Goal: Task Accomplishment & Management: Use online tool/utility

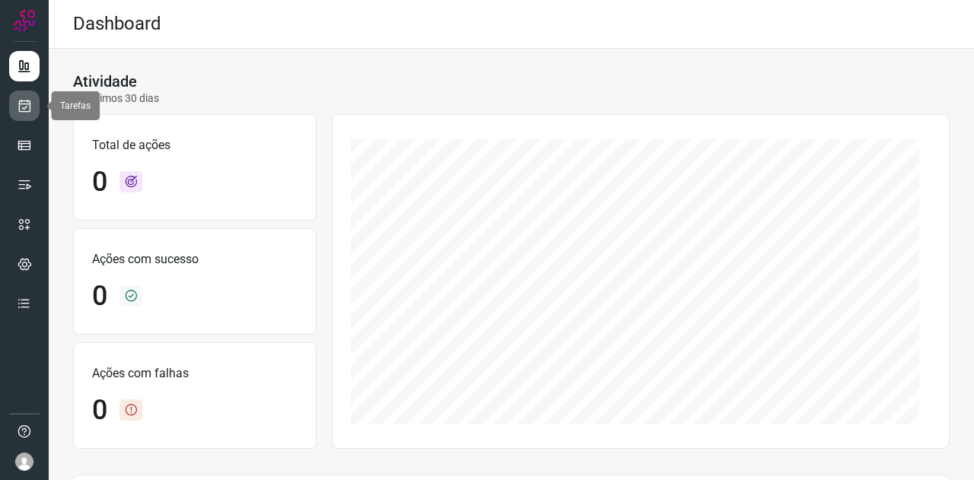
click at [27, 108] on icon at bounding box center [25, 105] width 16 height 15
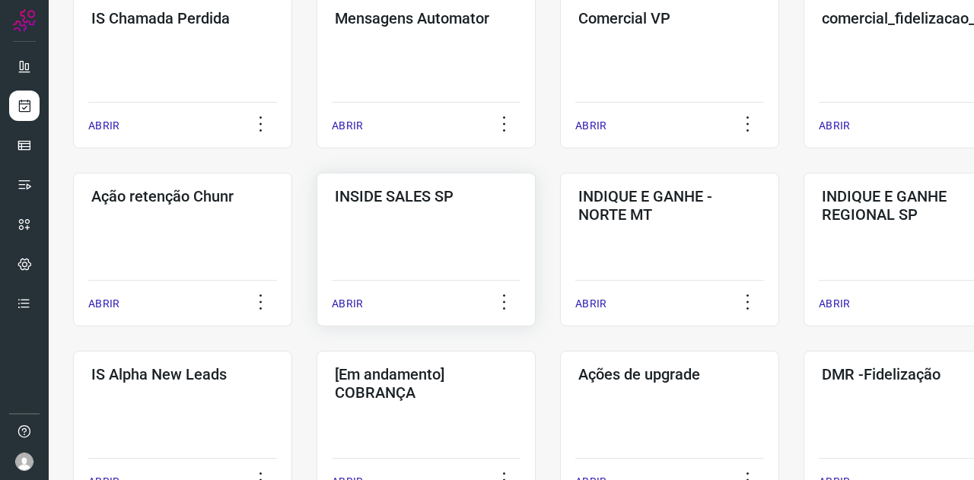
scroll to position [456, 0]
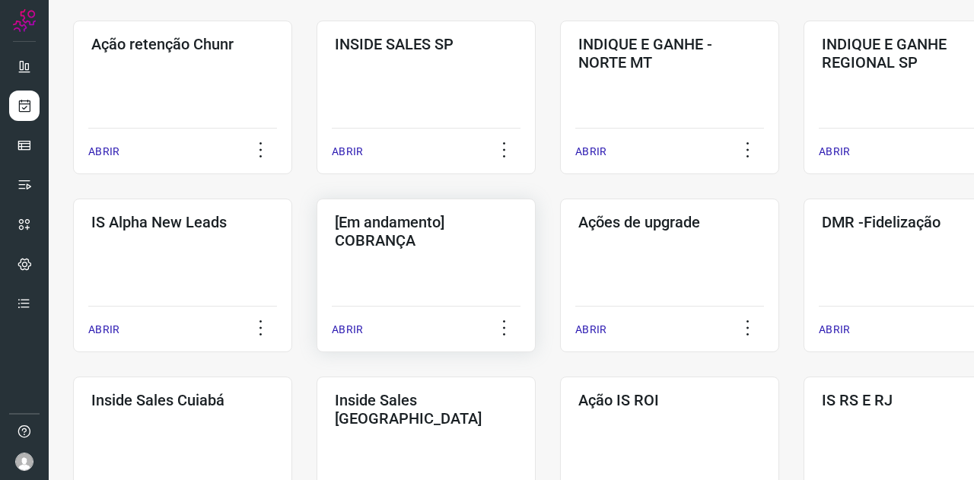
click at [411, 240] on h3 "[Em andamento] COBRANÇA" at bounding box center [426, 231] width 183 height 37
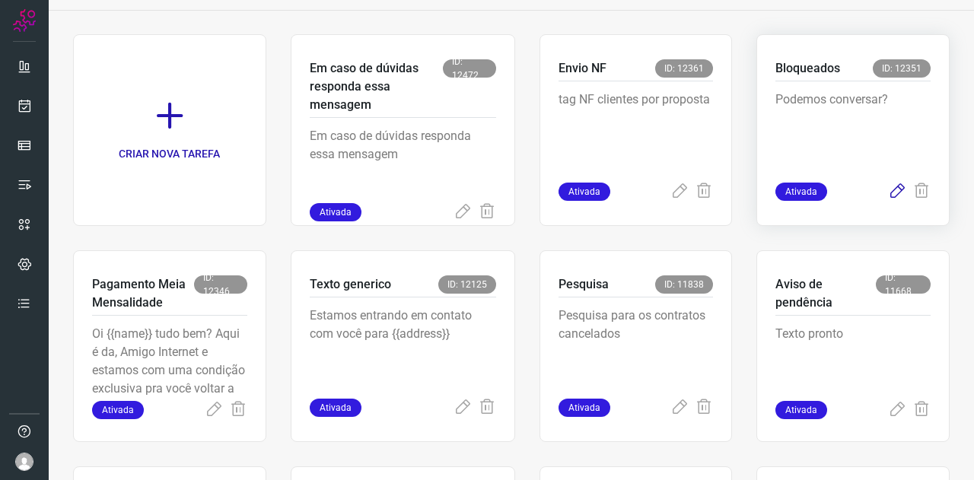
click at [888, 191] on icon at bounding box center [897, 192] width 18 height 18
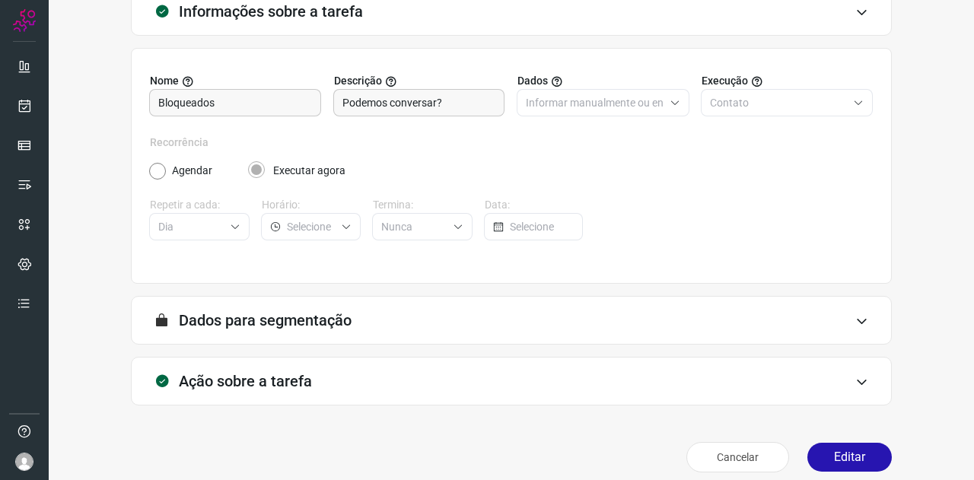
scroll to position [113, 0]
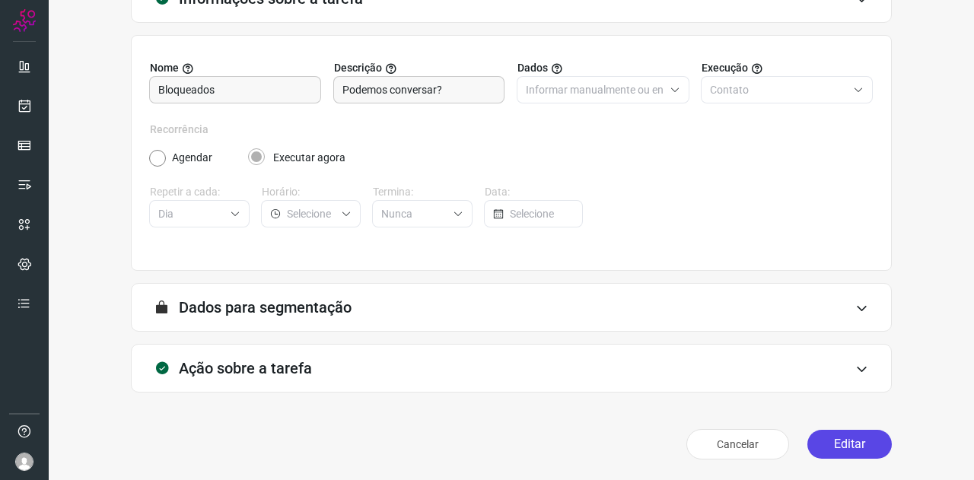
click at [844, 439] on button "Editar" at bounding box center [849, 444] width 84 height 29
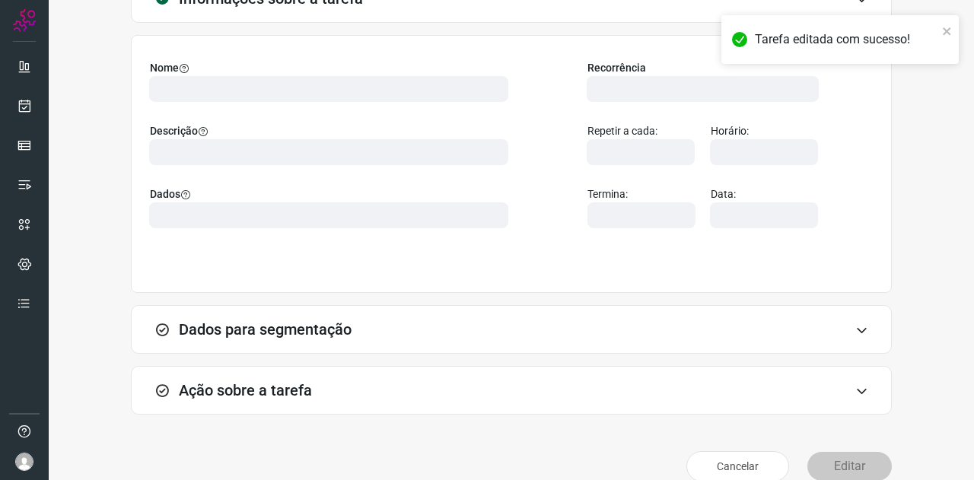
type input "569901"
type input "420621"
type input "ce0450f2-f722-4c34-a038-47adef28190d"
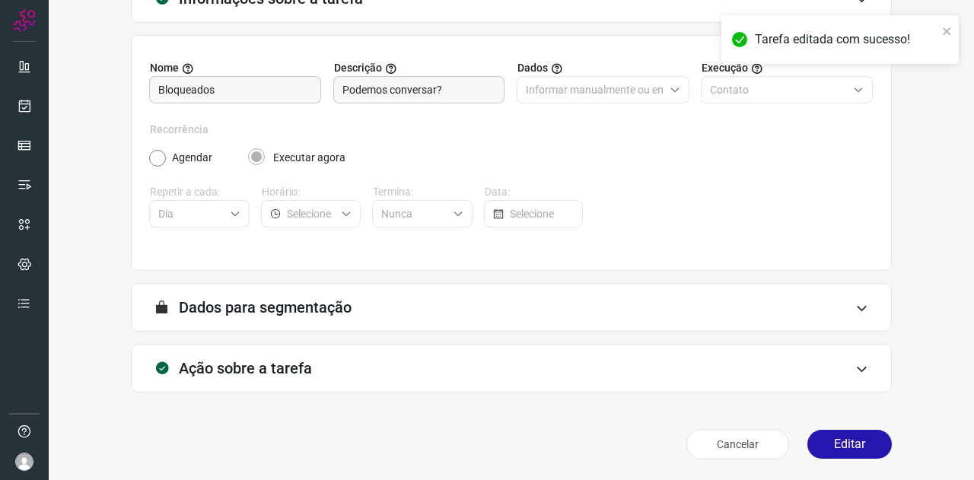
click at [263, 367] on h3 "Ação sobre a tarefa" at bounding box center [245, 368] width 133 height 18
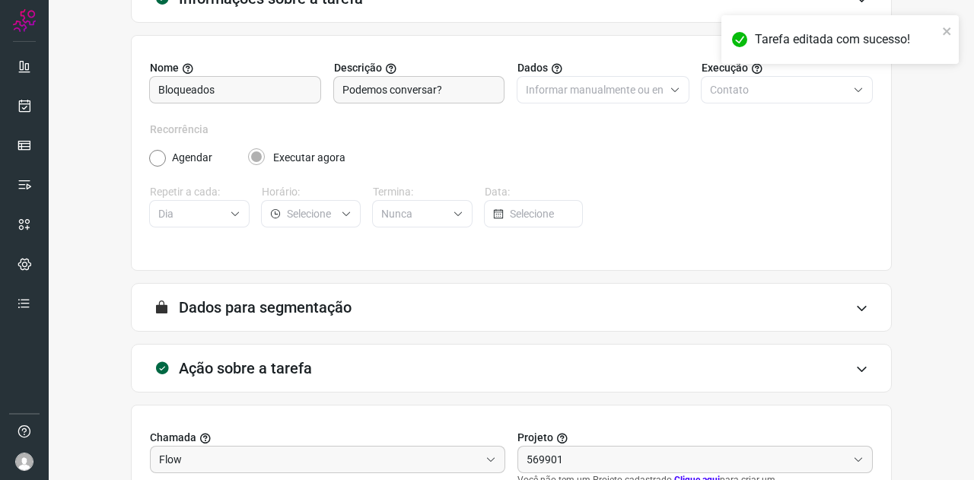
type input "Cobrança"
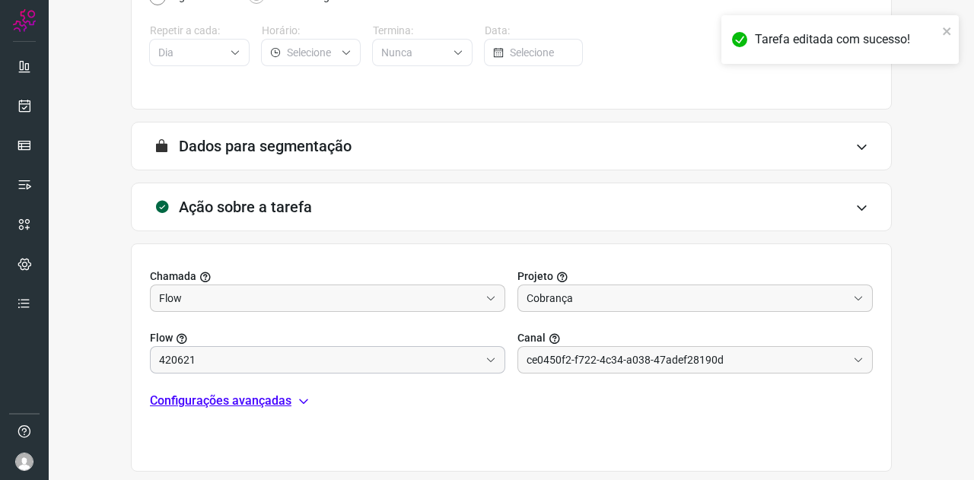
scroll to position [354, 0]
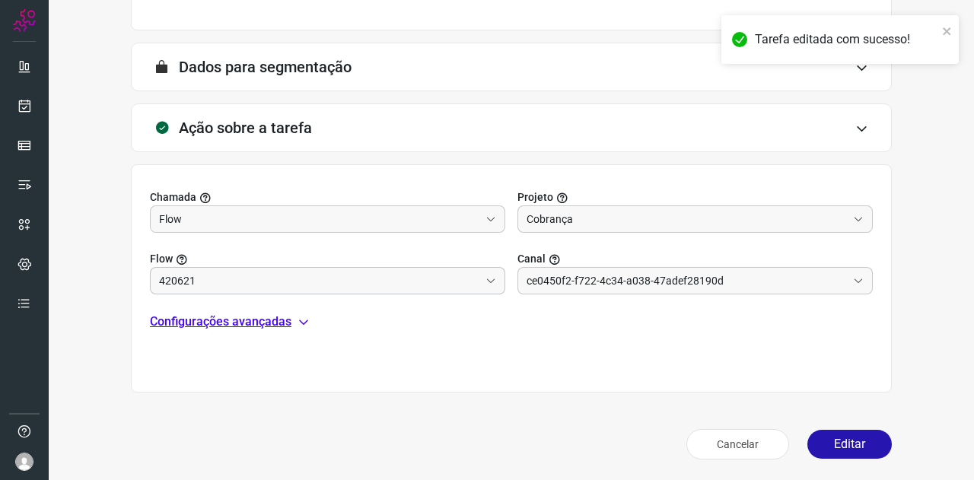
type input "Clientes Bloqueados - Texto generico"
type input "Amigo 0800"
click at [219, 313] on p "Configurações avançadas" at bounding box center [220, 322] width 141 height 18
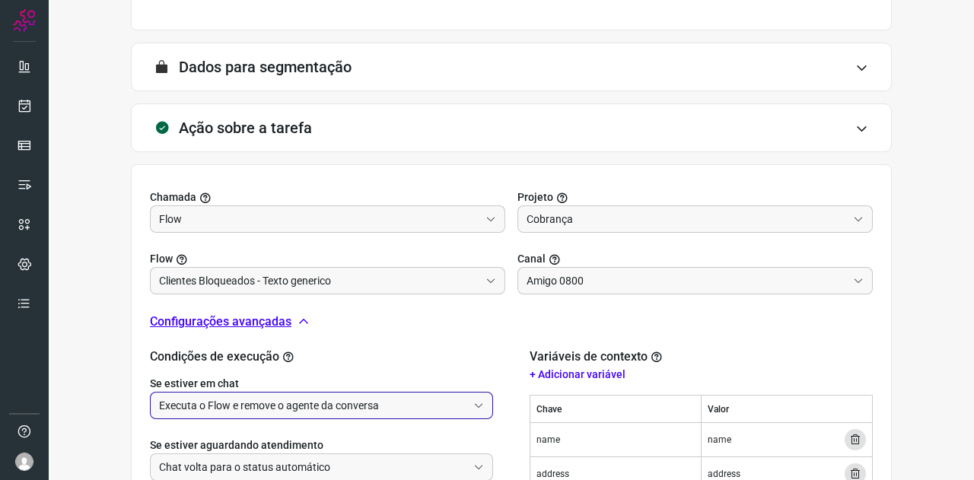
click at [225, 392] on input "Executa o Flow e remove o agente da conversa" at bounding box center [313, 405] width 308 height 26
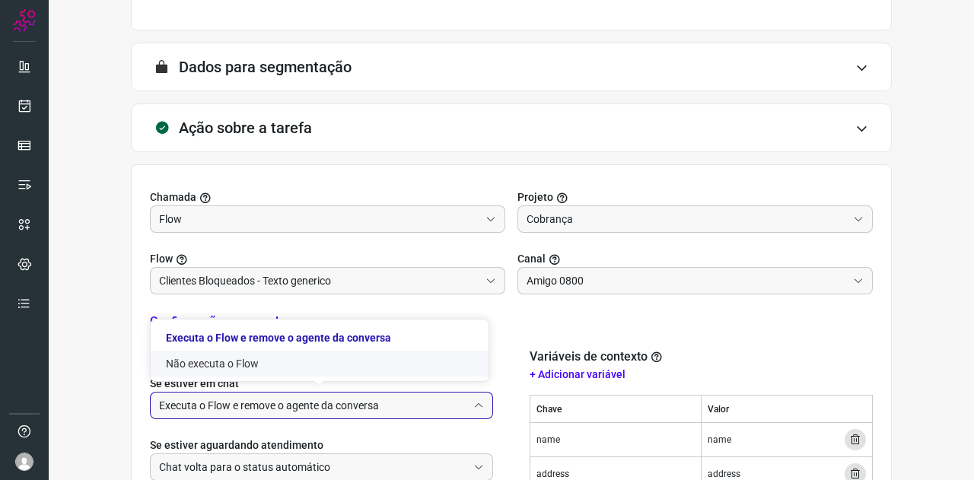
click at [237, 364] on li "Não executa o Flow" at bounding box center [320, 364] width 338 height 26
type input "Não executa o Flow"
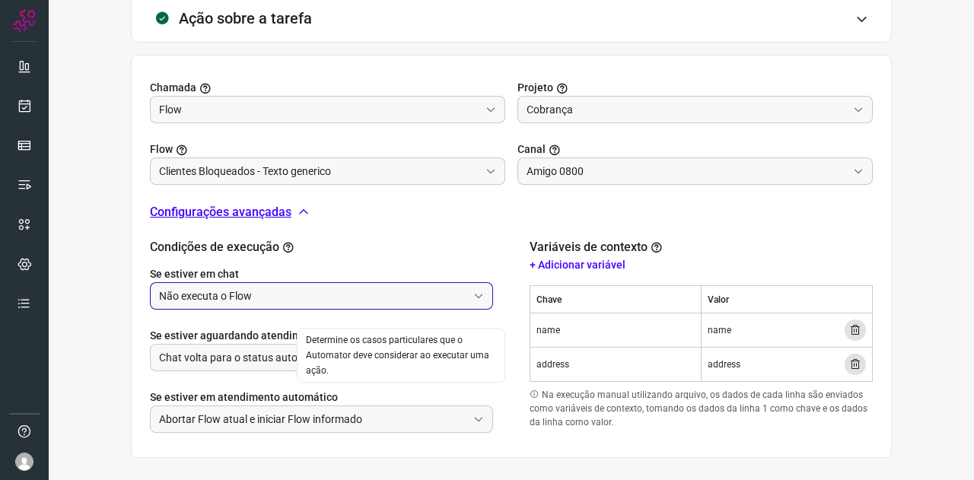
scroll to position [528, 0]
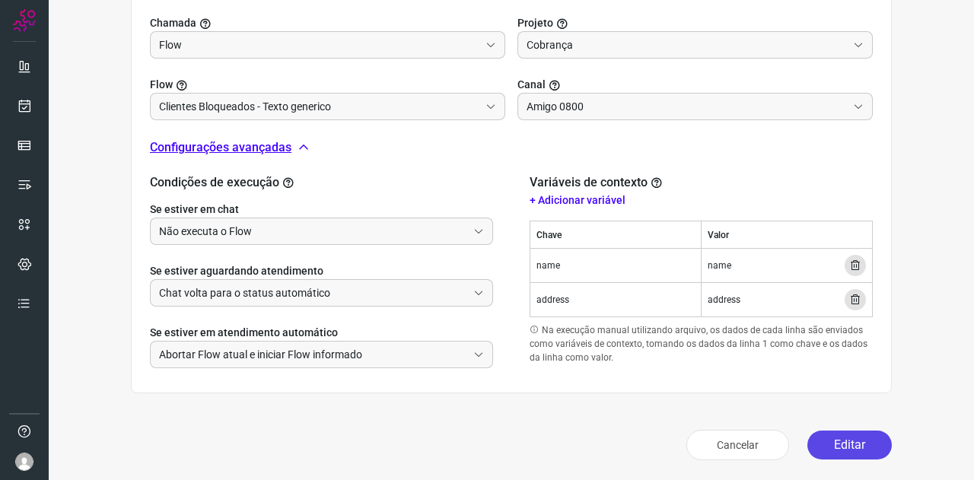
click at [863, 446] on button "Editar" at bounding box center [849, 445] width 84 height 29
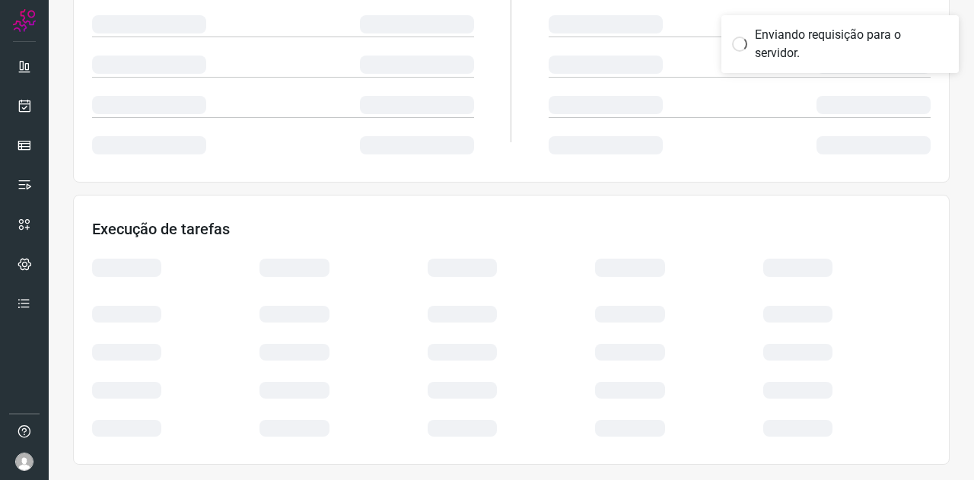
scroll to position [303, 0]
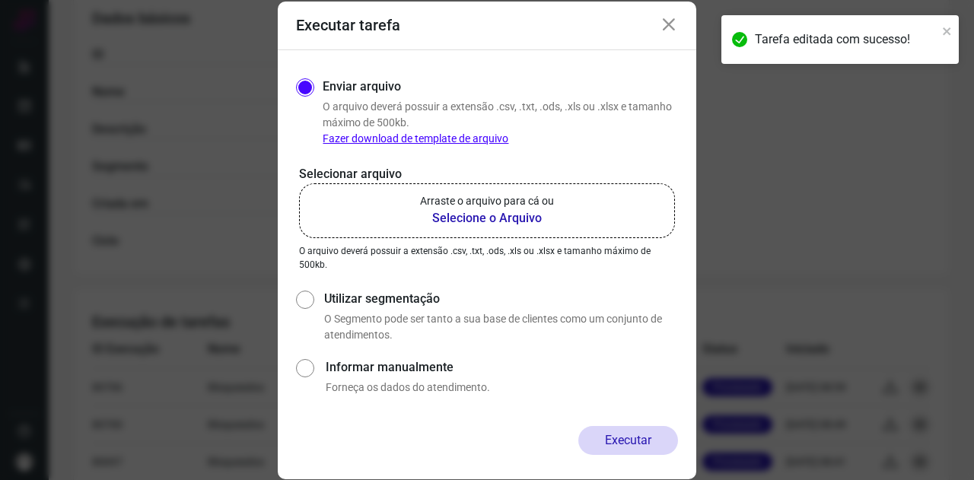
click at [500, 221] on b "Selecione o Arquivo" at bounding box center [487, 218] width 134 height 18
click at [0, 0] on input "Arraste o arquivo para cá ou Selecione o Arquivo" at bounding box center [0, 0] width 0 height 0
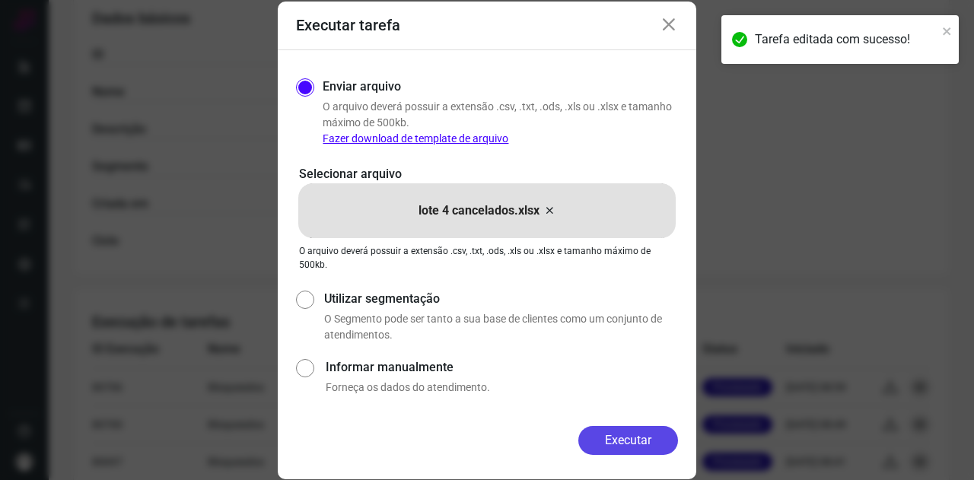
click at [650, 437] on button "Executar" at bounding box center [628, 440] width 100 height 29
